Goal: Transaction & Acquisition: Purchase product/service

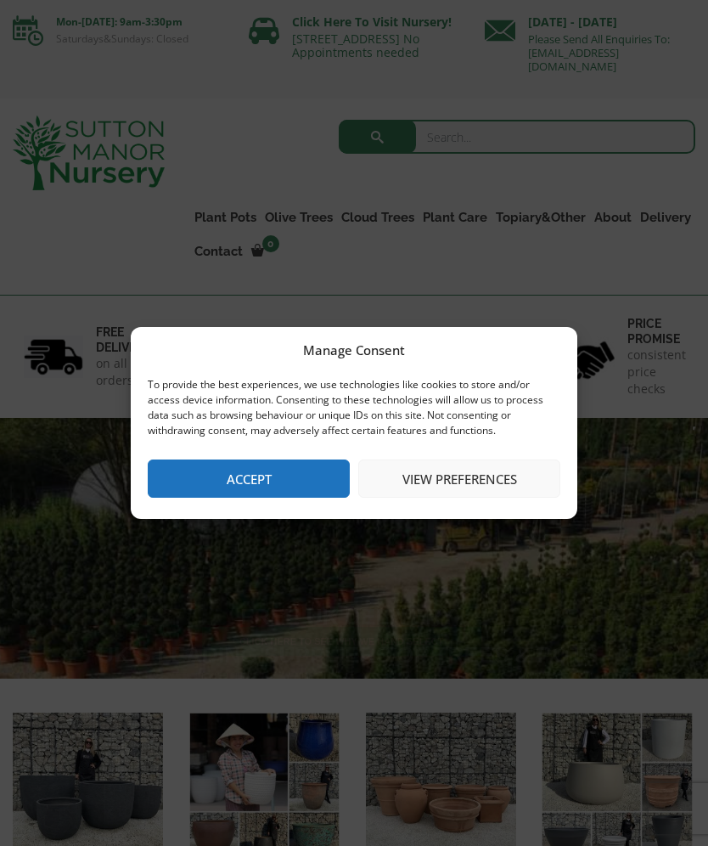
click at [297, 490] on button "Accept" at bounding box center [249, 478] width 202 height 38
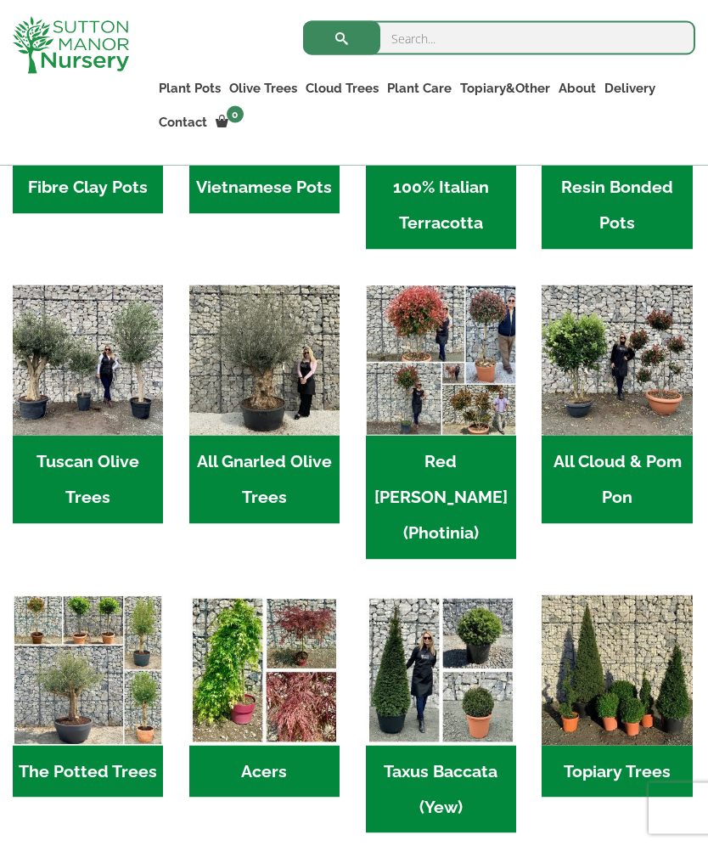
scroll to position [672, 0]
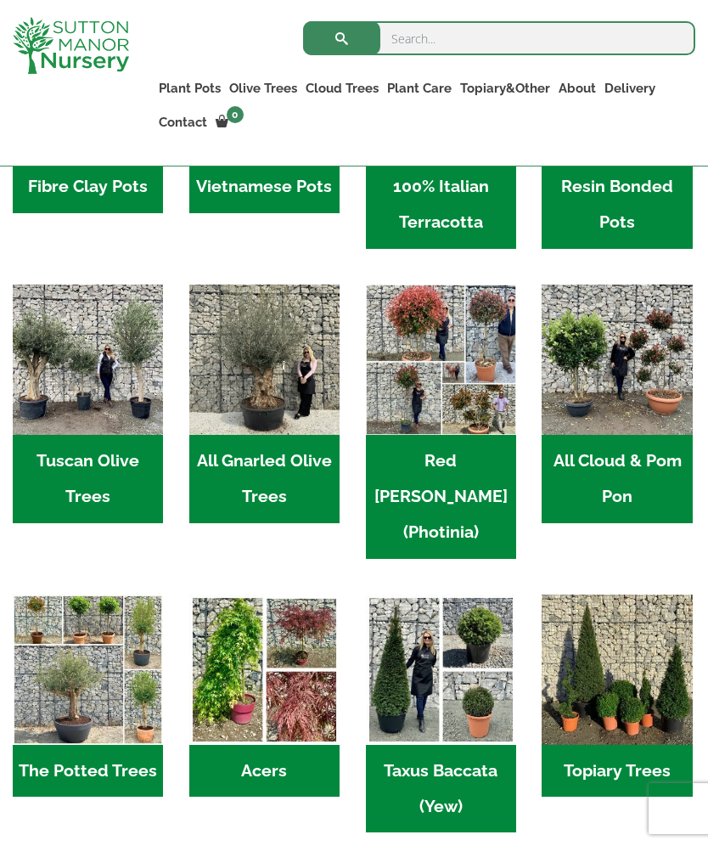
click at [635, 464] on h2 "All Cloud & Pom Pon (7)" at bounding box center [617, 479] width 150 height 88
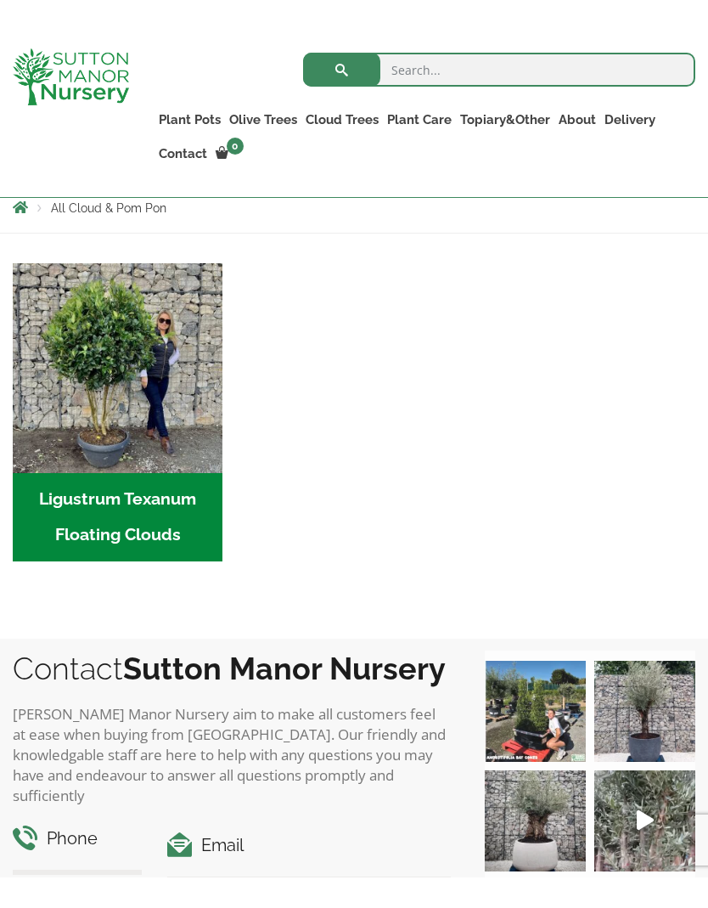
scroll to position [351, 0]
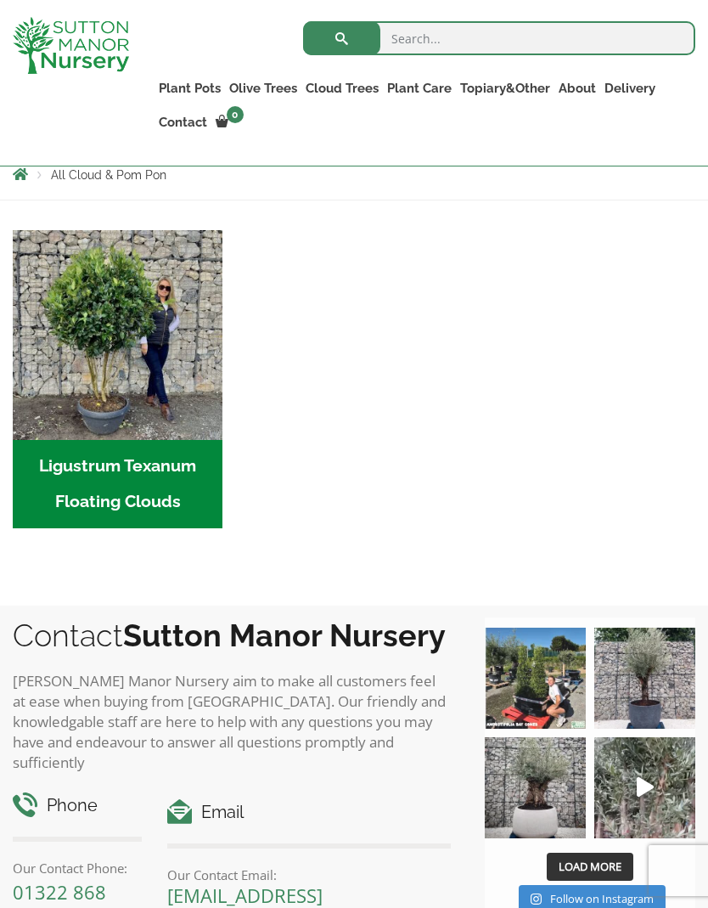
click at [136, 515] on h2 "Ligustrum Texanum Floating Clouds (7)" at bounding box center [118, 484] width 210 height 88
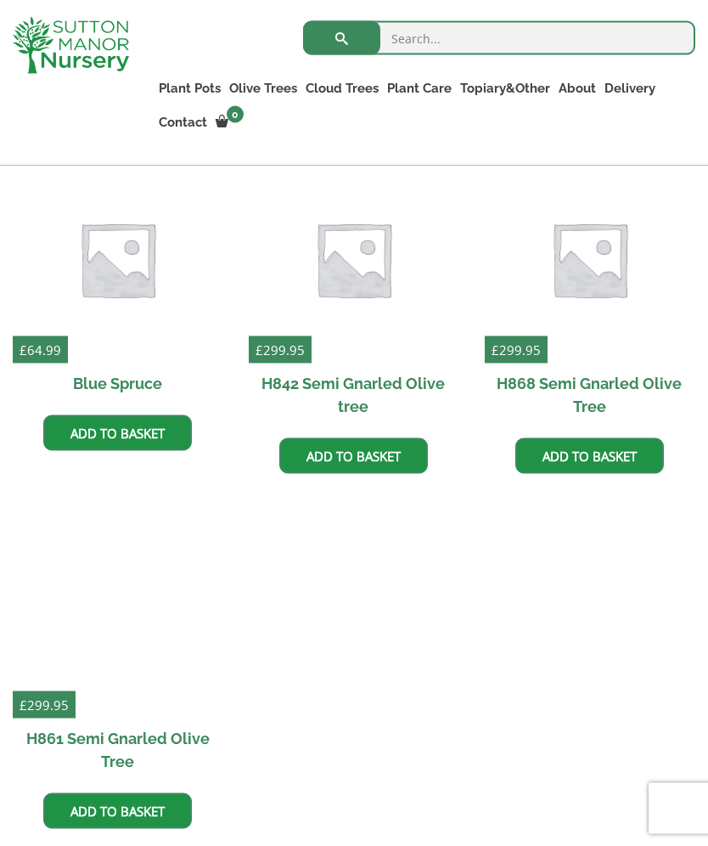
scroll to position [490, 0]
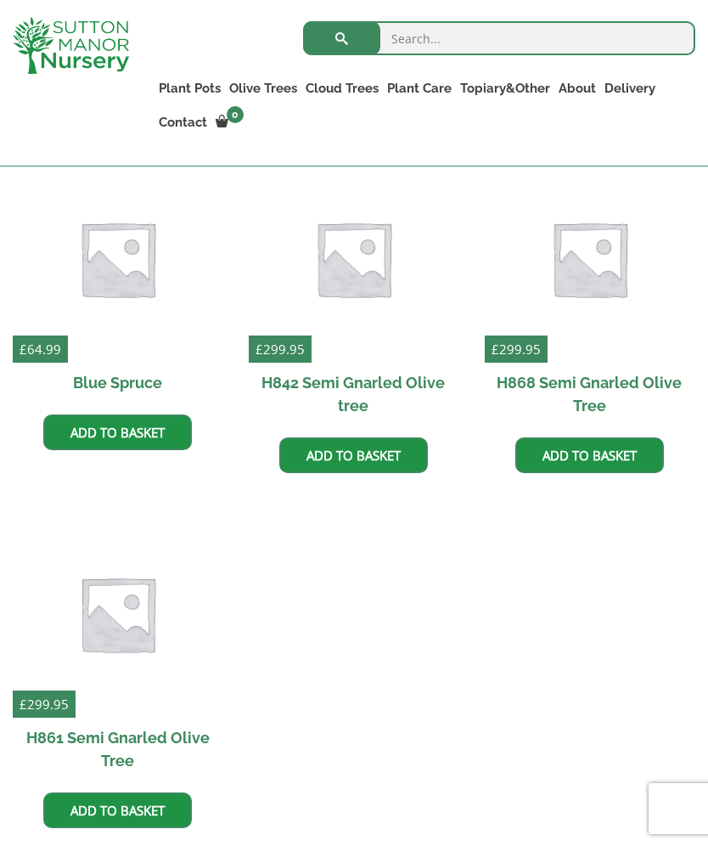
click at [633, 378] on h2 "H868 Semi Gnarled Olive Tree" at bounding box center [590, 393] width 210 height 61
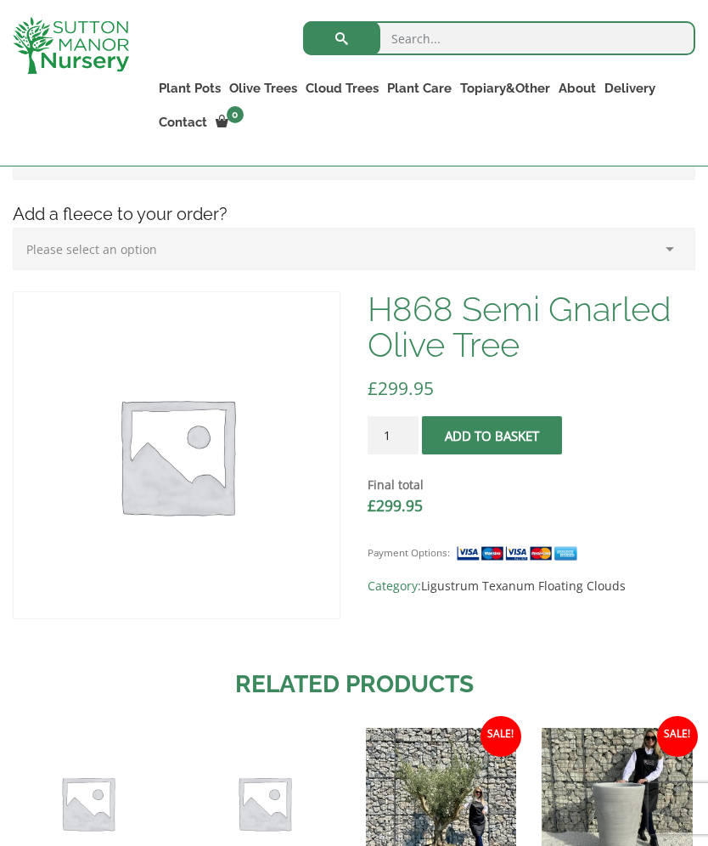
scroll to position [346, 0]
